Goal: Information Seeking & Learning: Learn about a topic

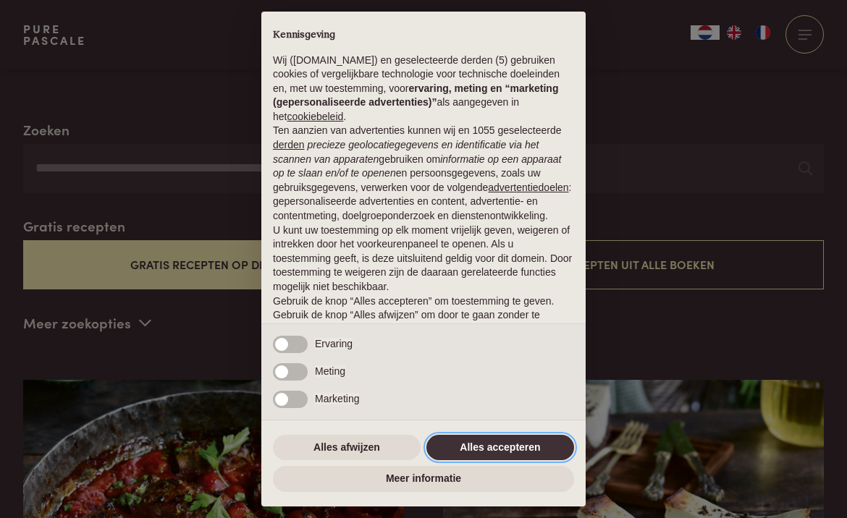
click at [483, 449] on button "Alles accepteren" at bounding box center [500, 448] width 148 height 26
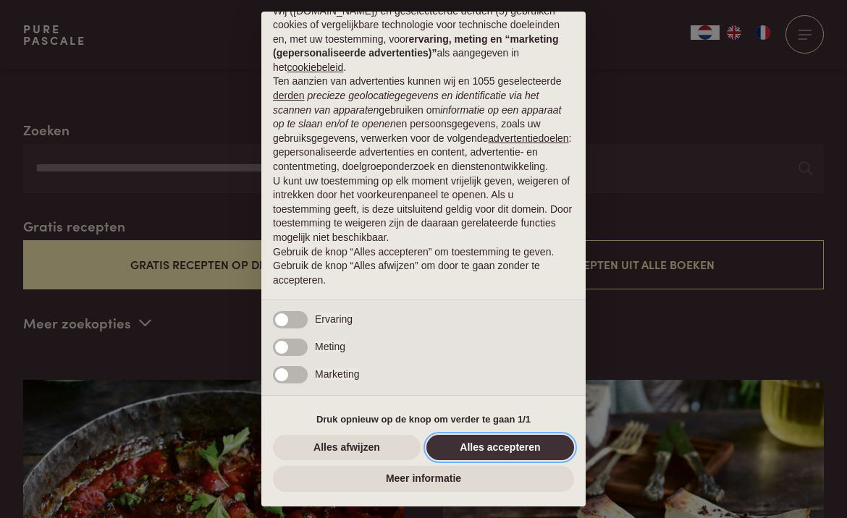
click at [513, 451] on button "Alles accepteren" at bounding box center [500, 448] width 148 height 26
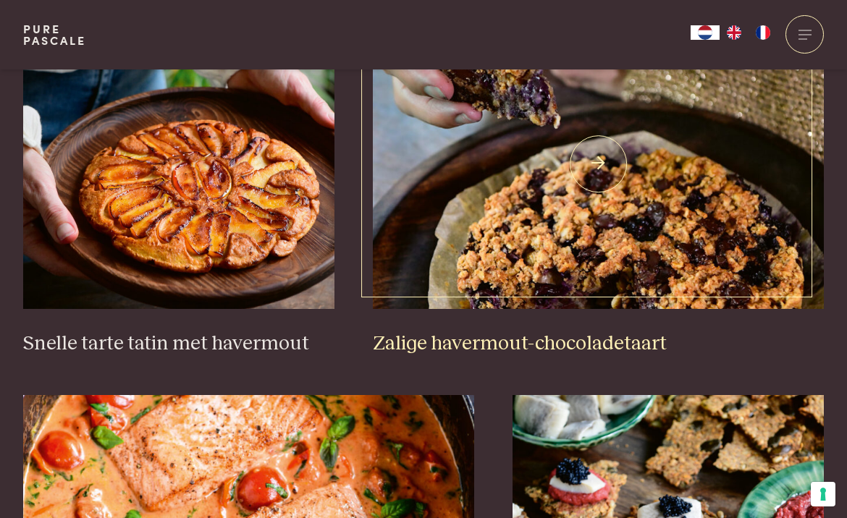
scroll to position [2126, 0]
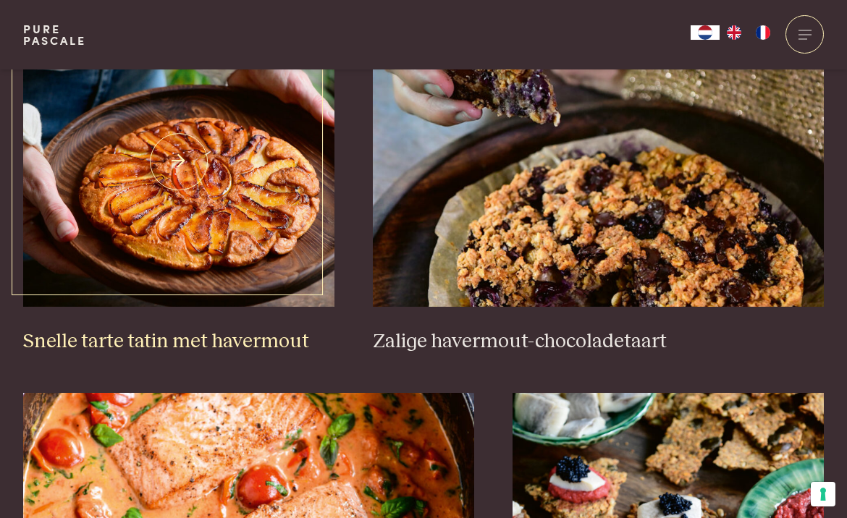
click at [253, 204] on img at bounding box center [178, 161] width 311 height 289
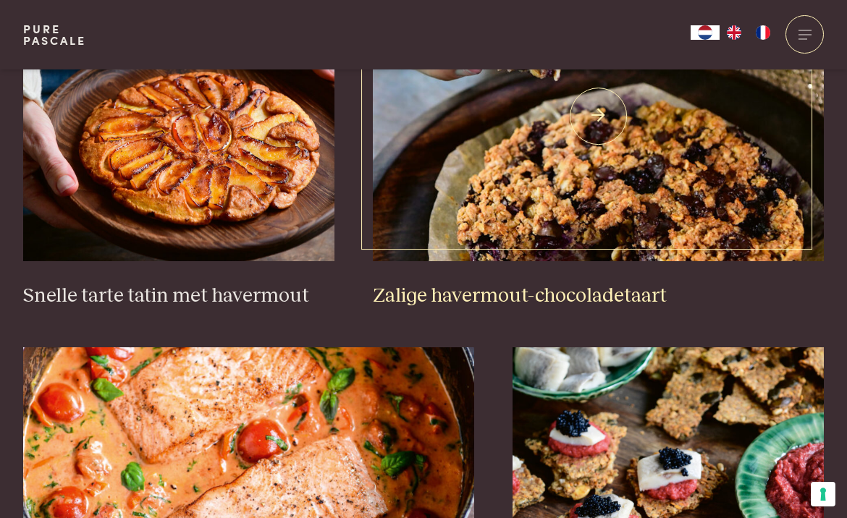
scroll to position [2173, 0]
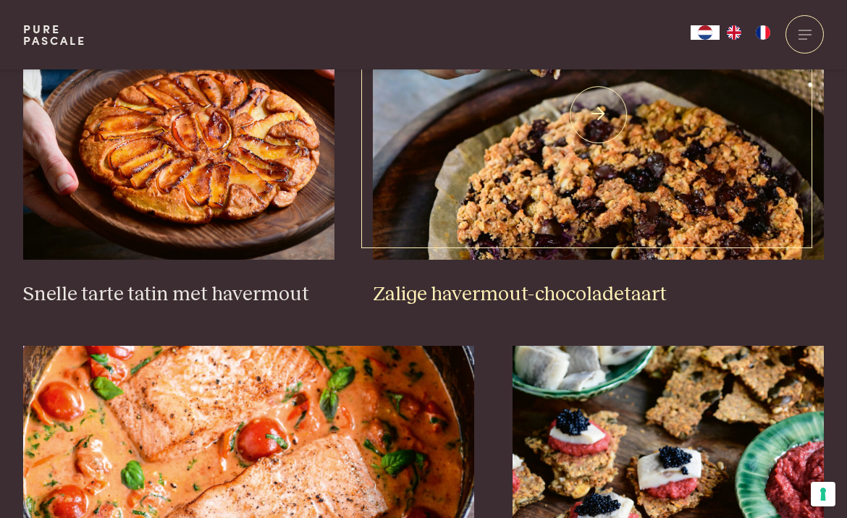
click at [611, 191] on img at bounding box center [598, 114] width 451 height 289
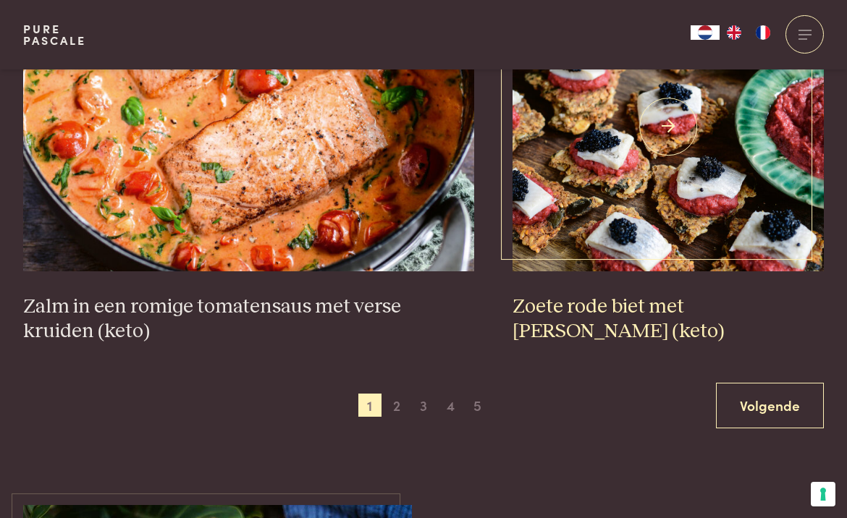
scroll to position [2537, 0]
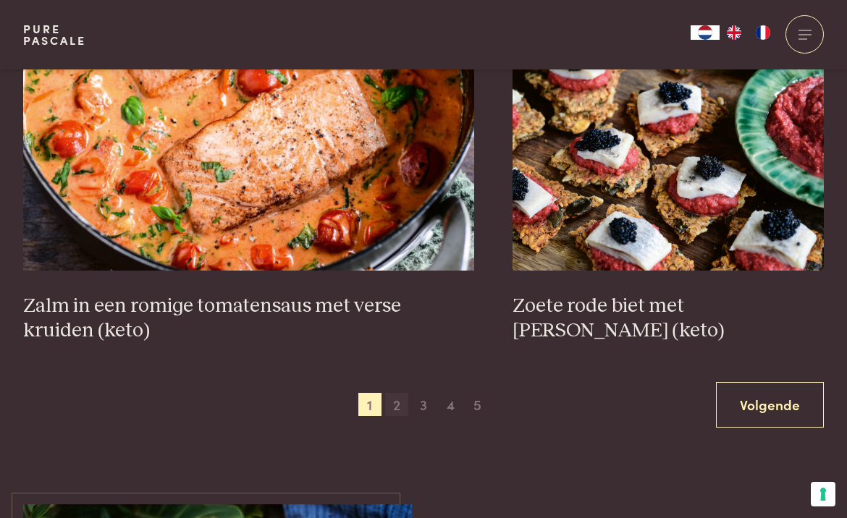
click at [399, 398] on span "2" at bounding box center [396, 404] width 23 height 23
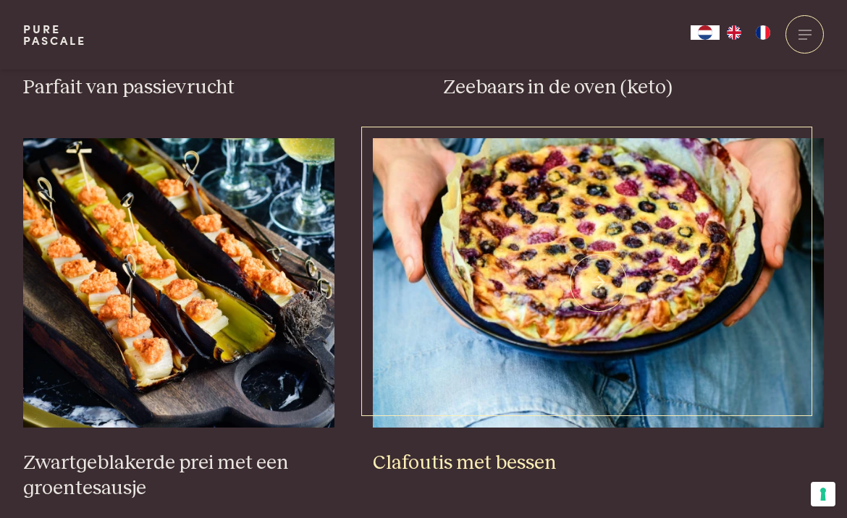
scroll to position [865, 0]
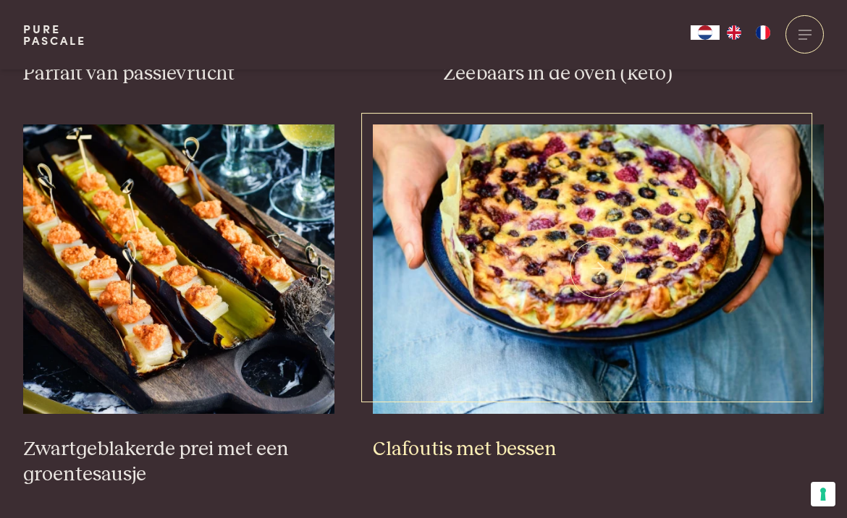
click at [638, 264] on img at bounding box center [598, 268] width 451 height 289
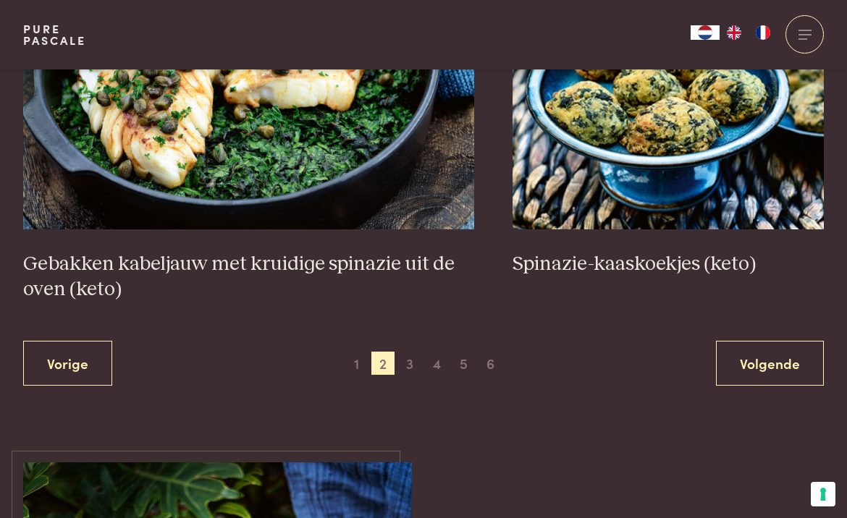
scroll to position [2605, 0]
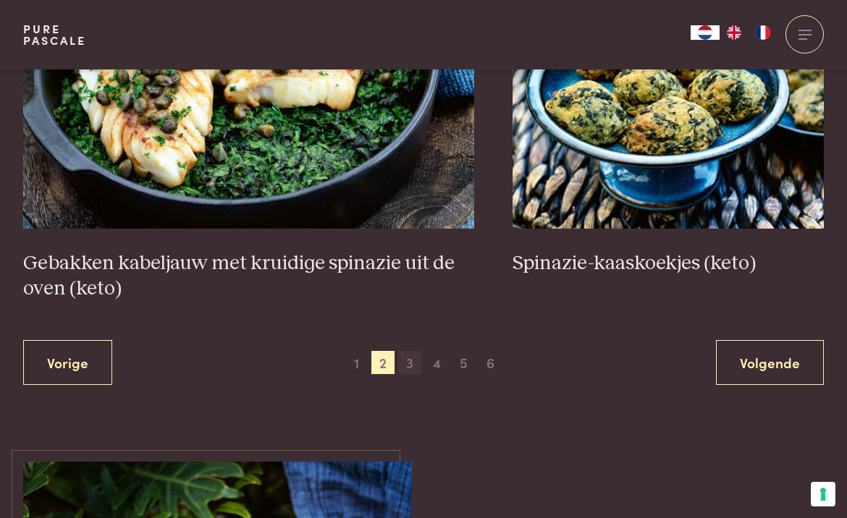
click at [410, 351] on span "3" at bounding box center [409, 362] width 23 height 23
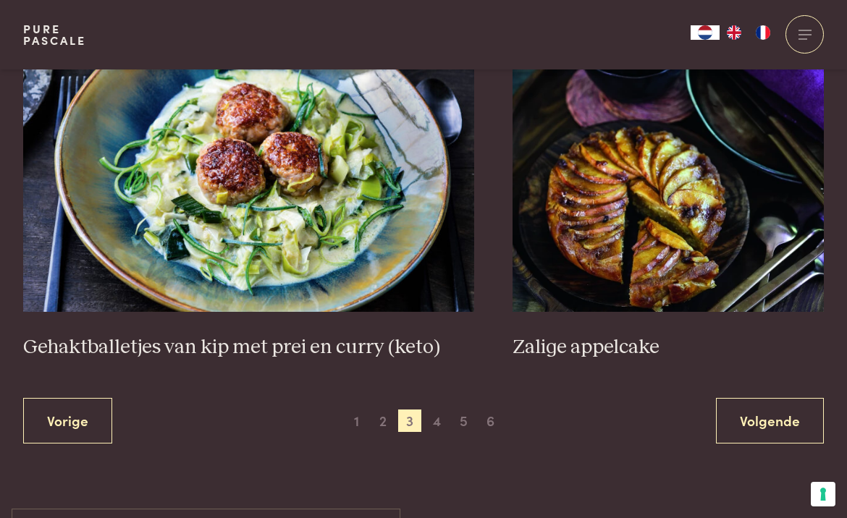
scroll to position [2622, 0]
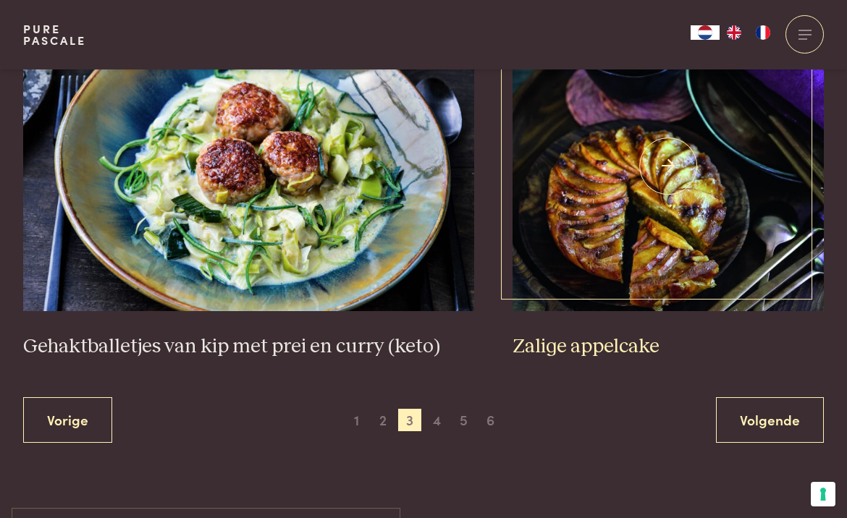
click at [636, 230] on img at bounding box center [667, 166] width 311 height 289
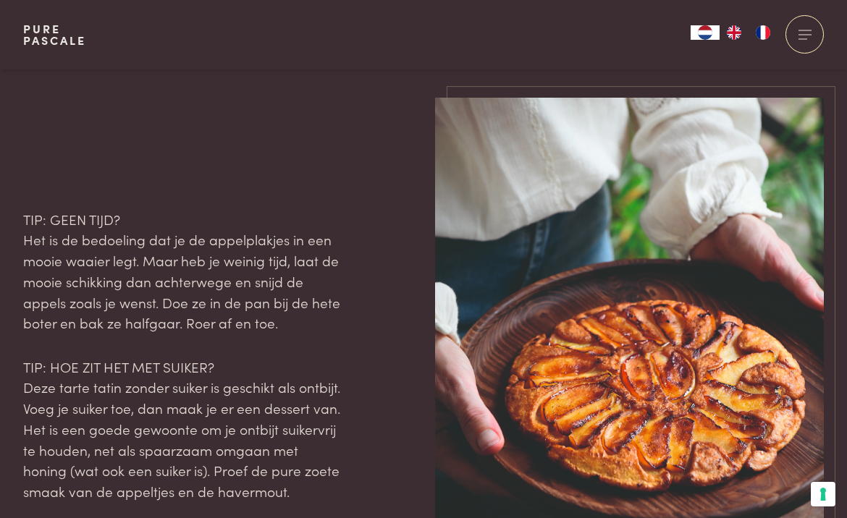
scroll to position [2351, 0]
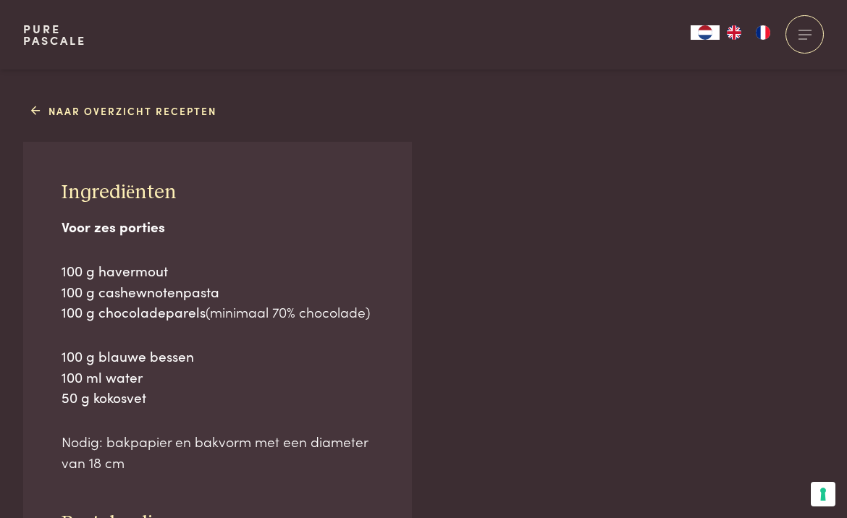
scroll to position [912, 0]
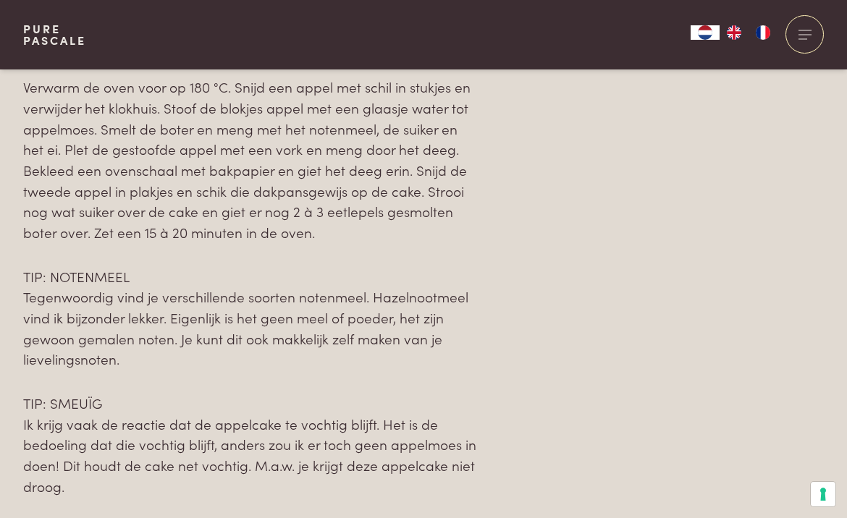
scroll to position [1592, 0]
